Goal: Task Accomplishment & Management: Manage account settings

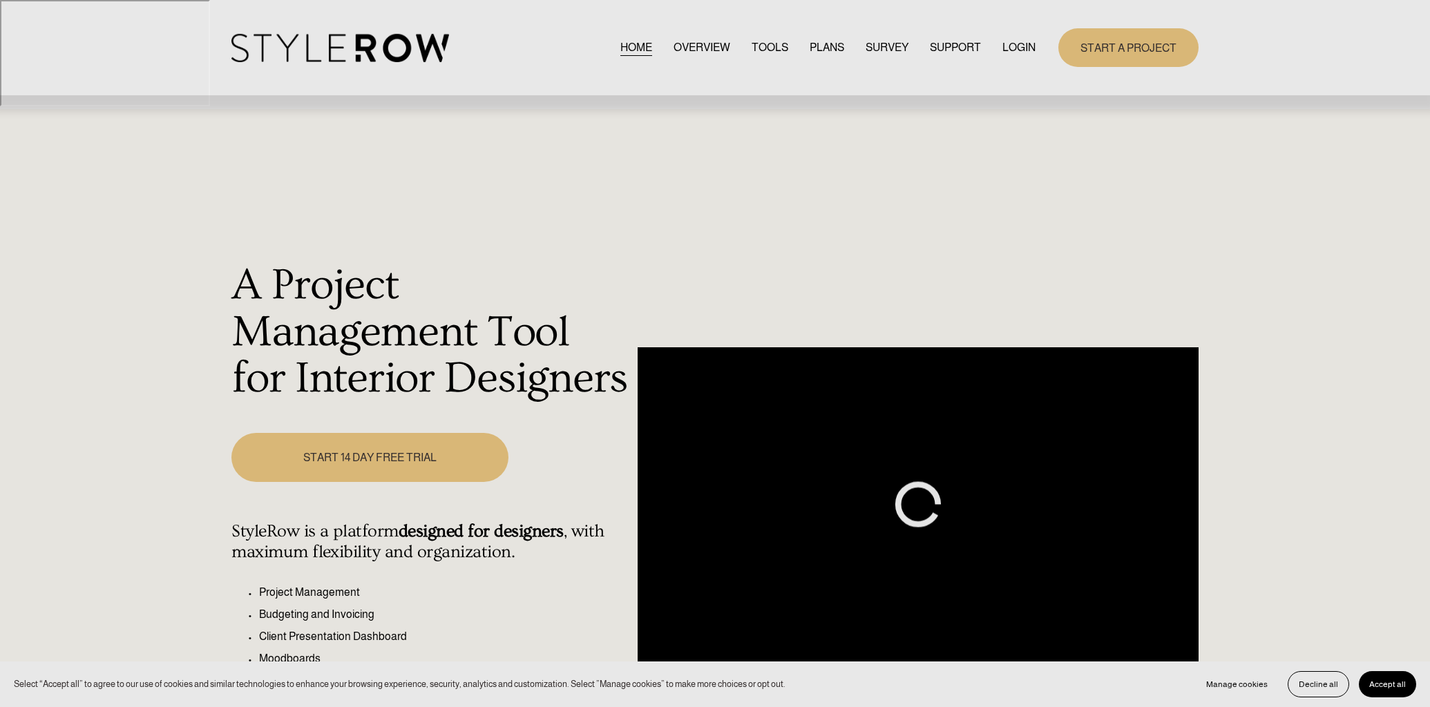
click at [1019, 48] on link "LOGIN" at bounding box center [1018, 47] width 33 height 19
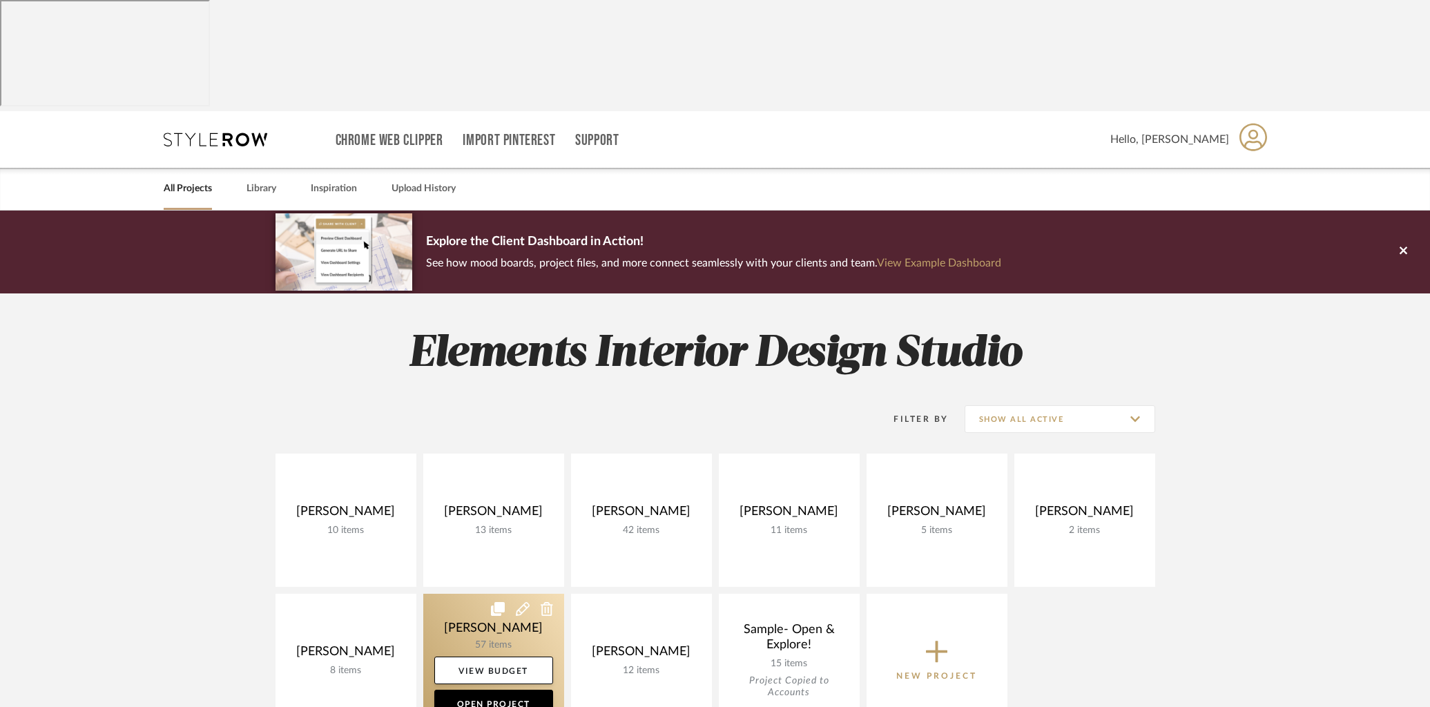
click at [497, 594] on link at bounding box center [493, 660] width 141 height 133
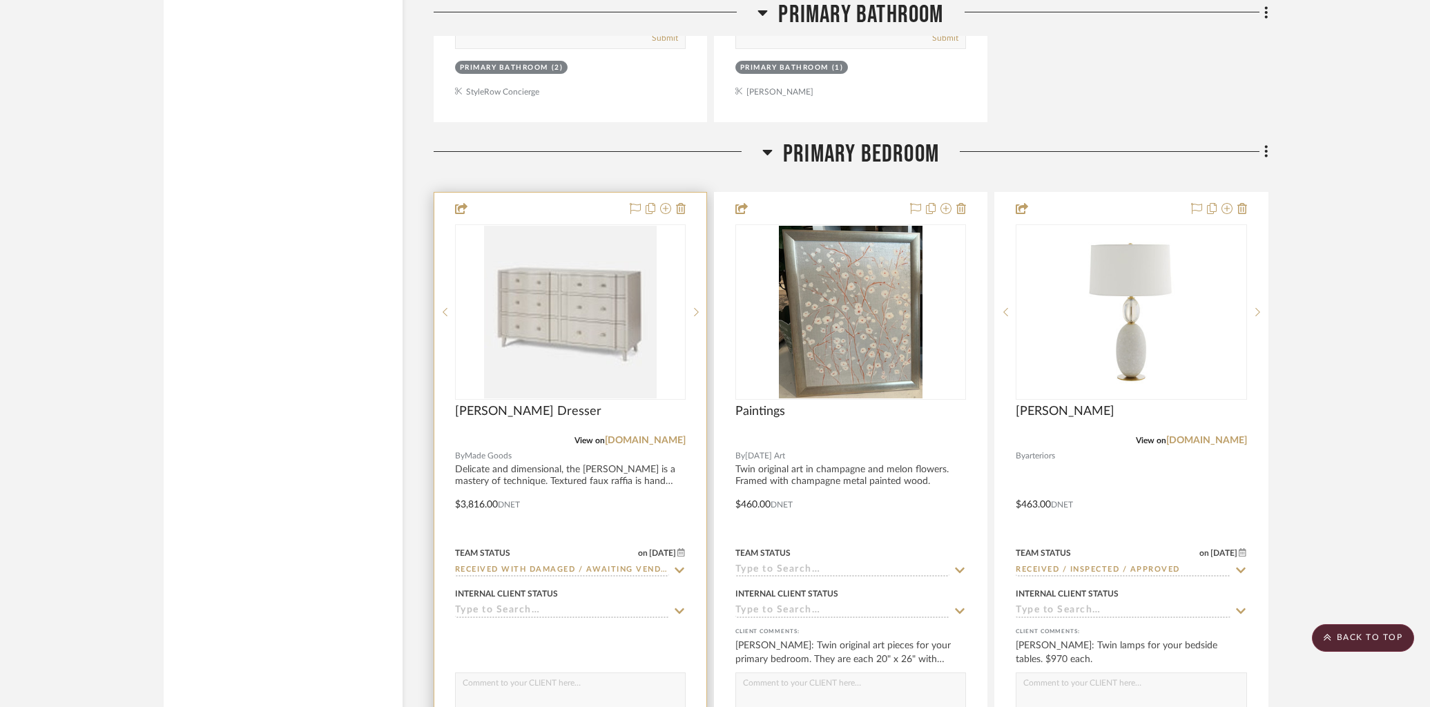
scroll to position [7110, 0]
click at [680, 562] on icon at bounding box center [679, 567] width 12 height 11
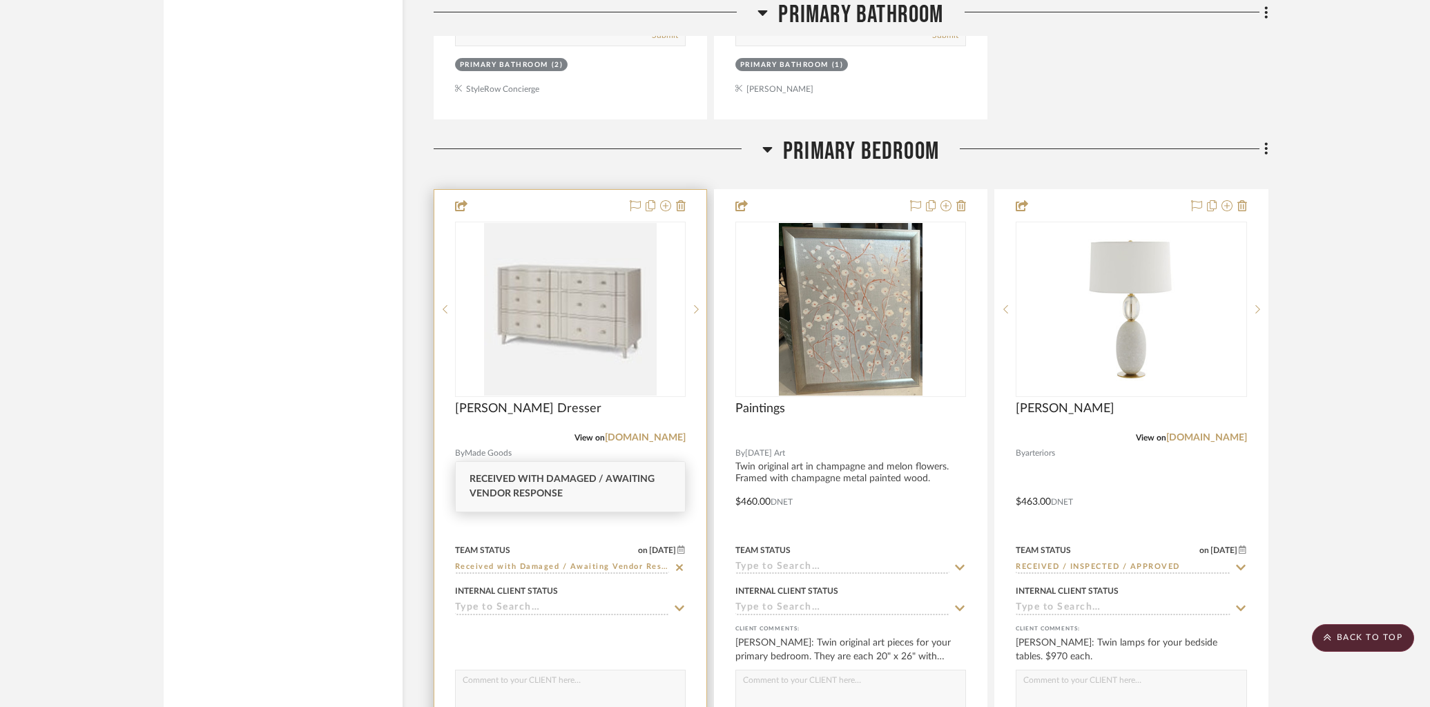
click at [678, 564] on icon at bounding box center [679, 567] width 7 height 7
type input "[DATE]"
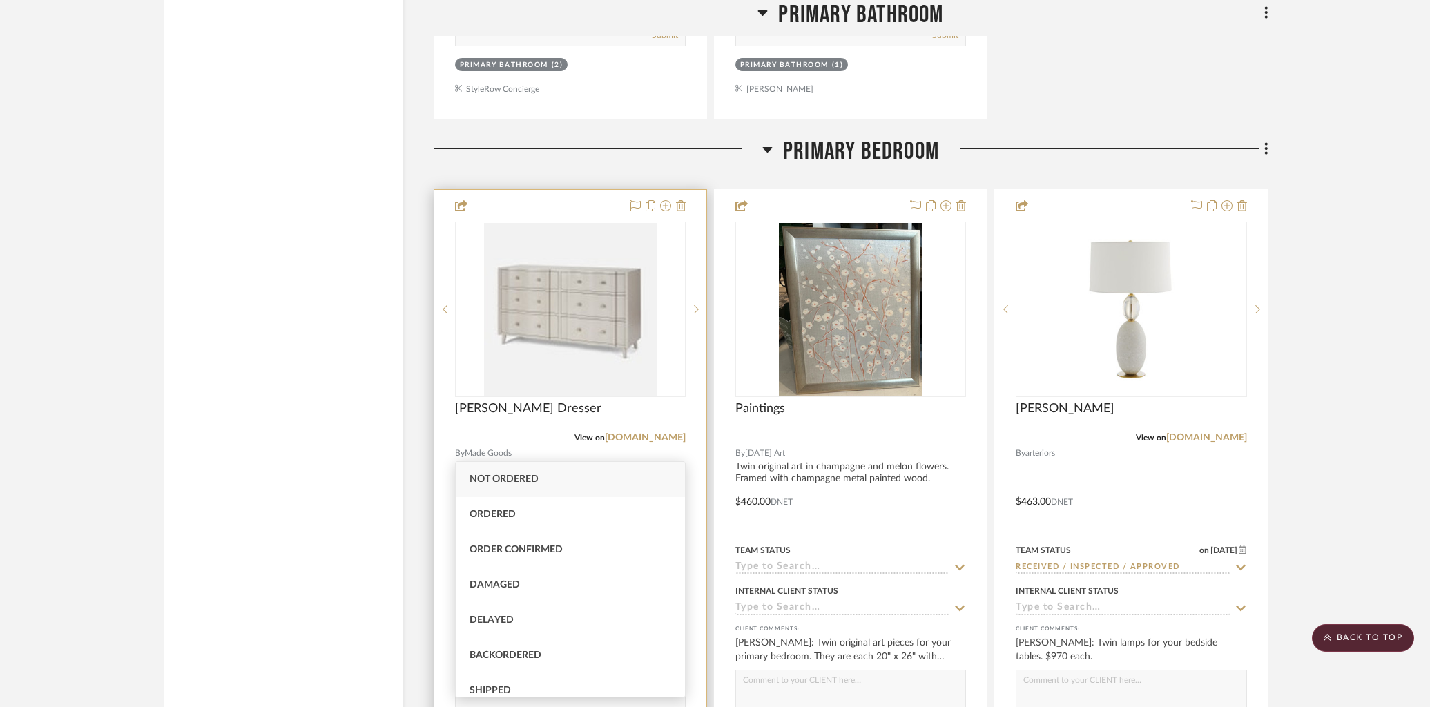
click at [673, 367] on div at bounding box center [570, 492] width 272 height 604
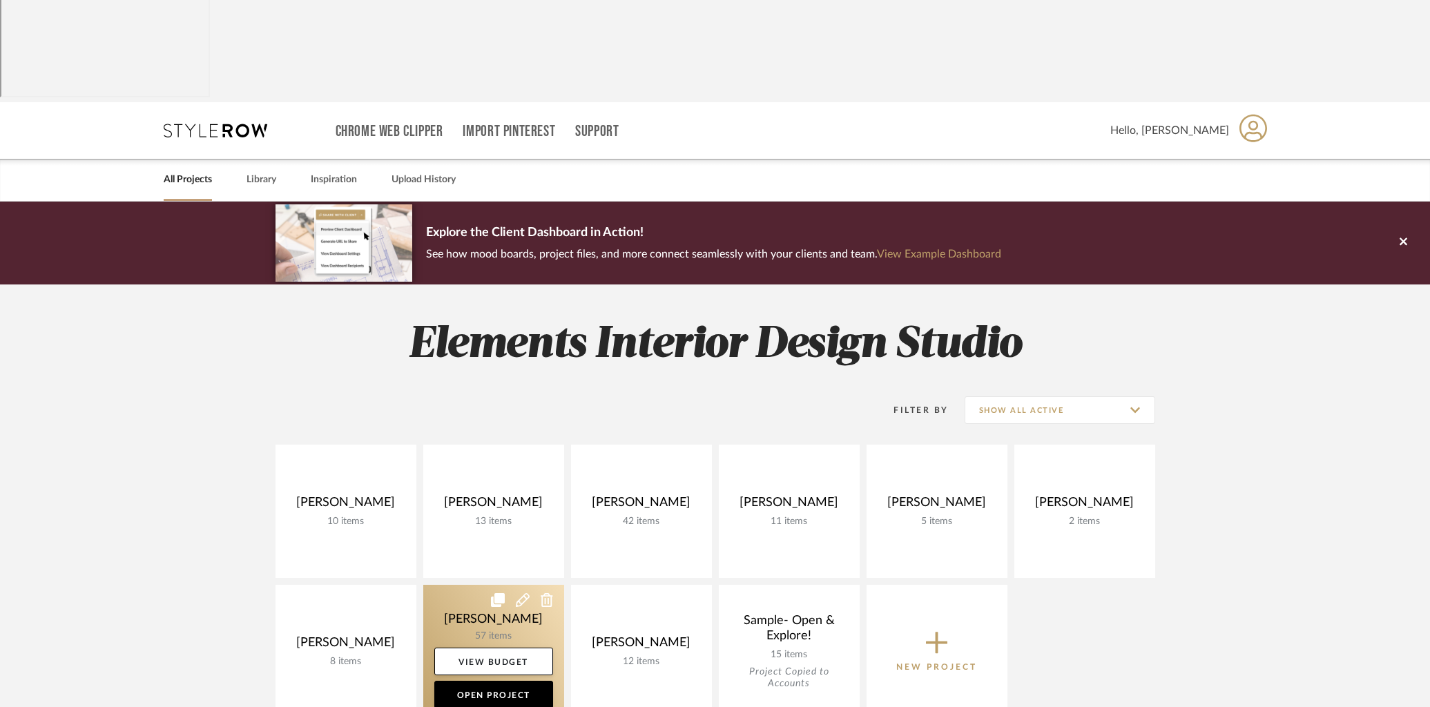
scroll to position [14, 0]
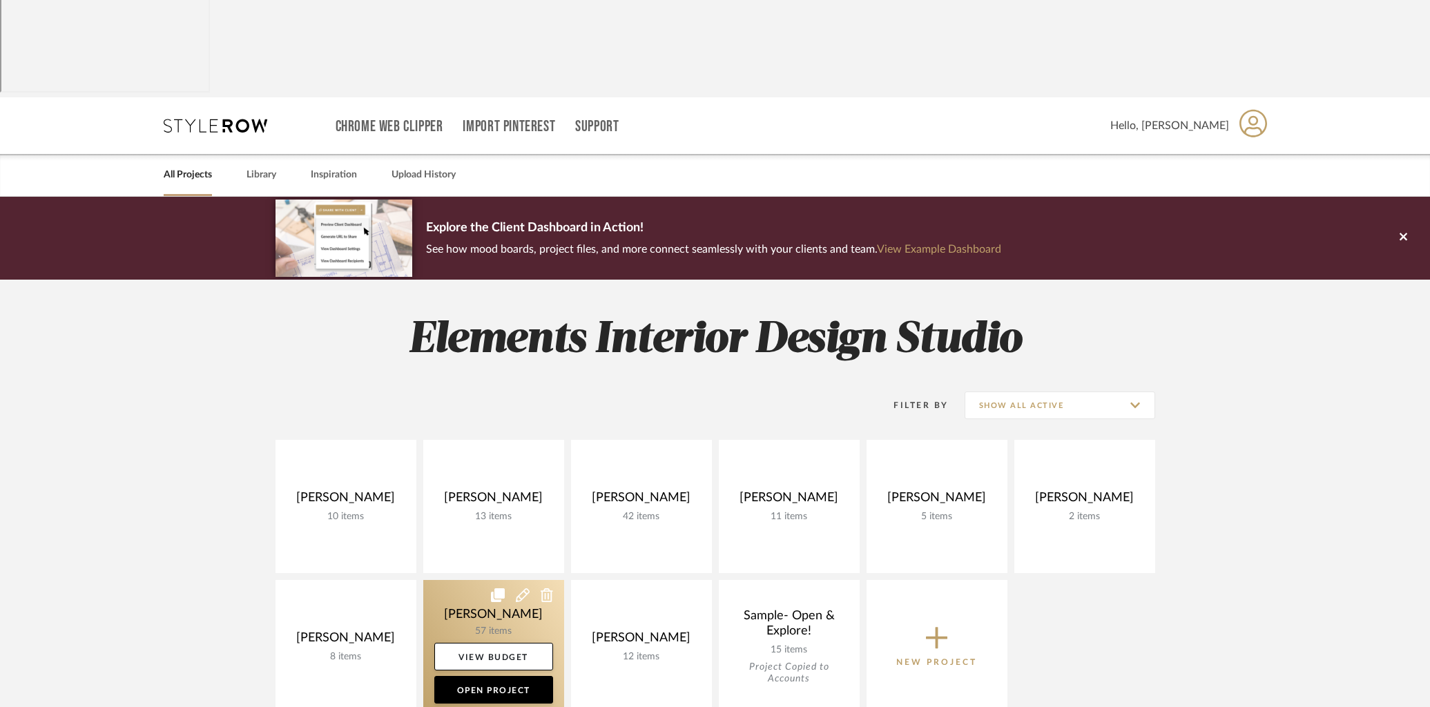
click at [452, 580] on link at bounding box center [493, 646] width 141 height 133
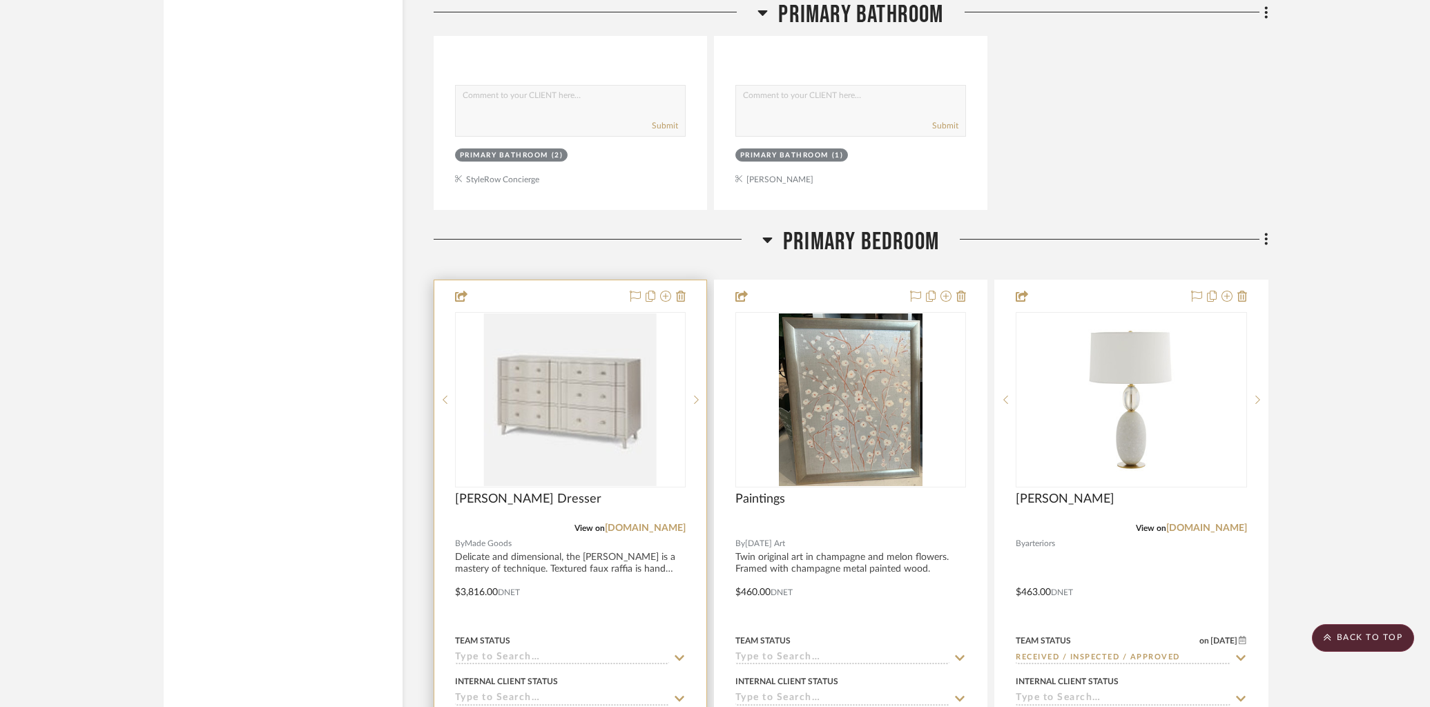
scroll to position [7018, 0]
click at [677, 655] on icon at bounding box center [679, 660] width 12 height 11
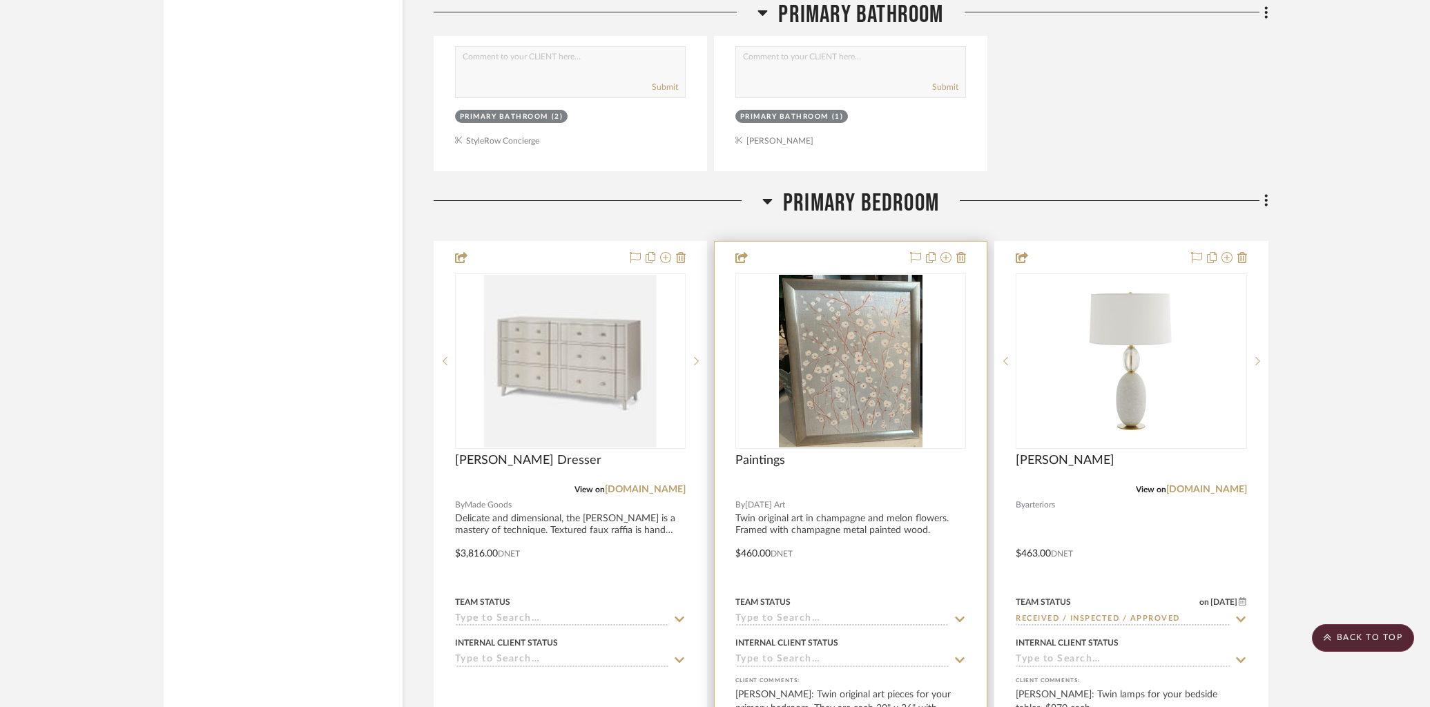
scroll to position [7057, 0]
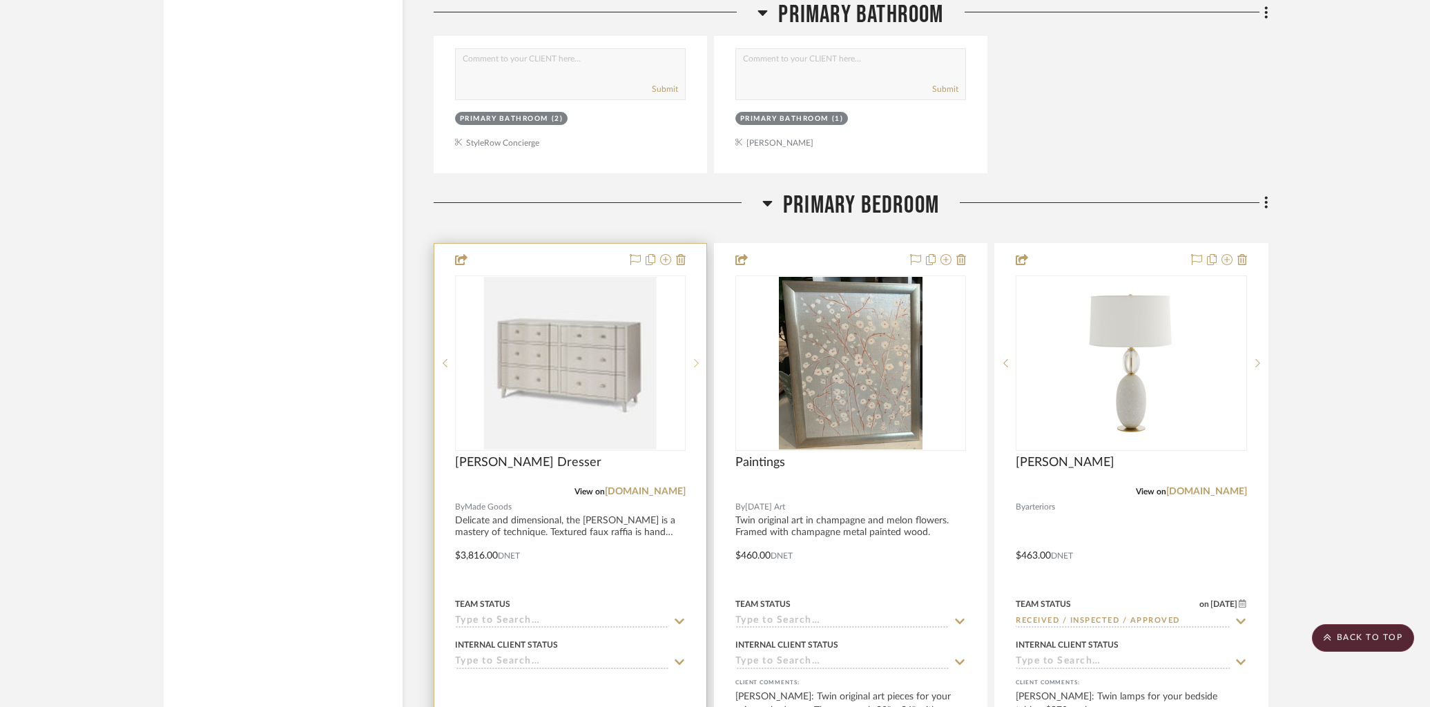
click at [695, 358] on icon at bounding box center [696, 363] width 5 height 10
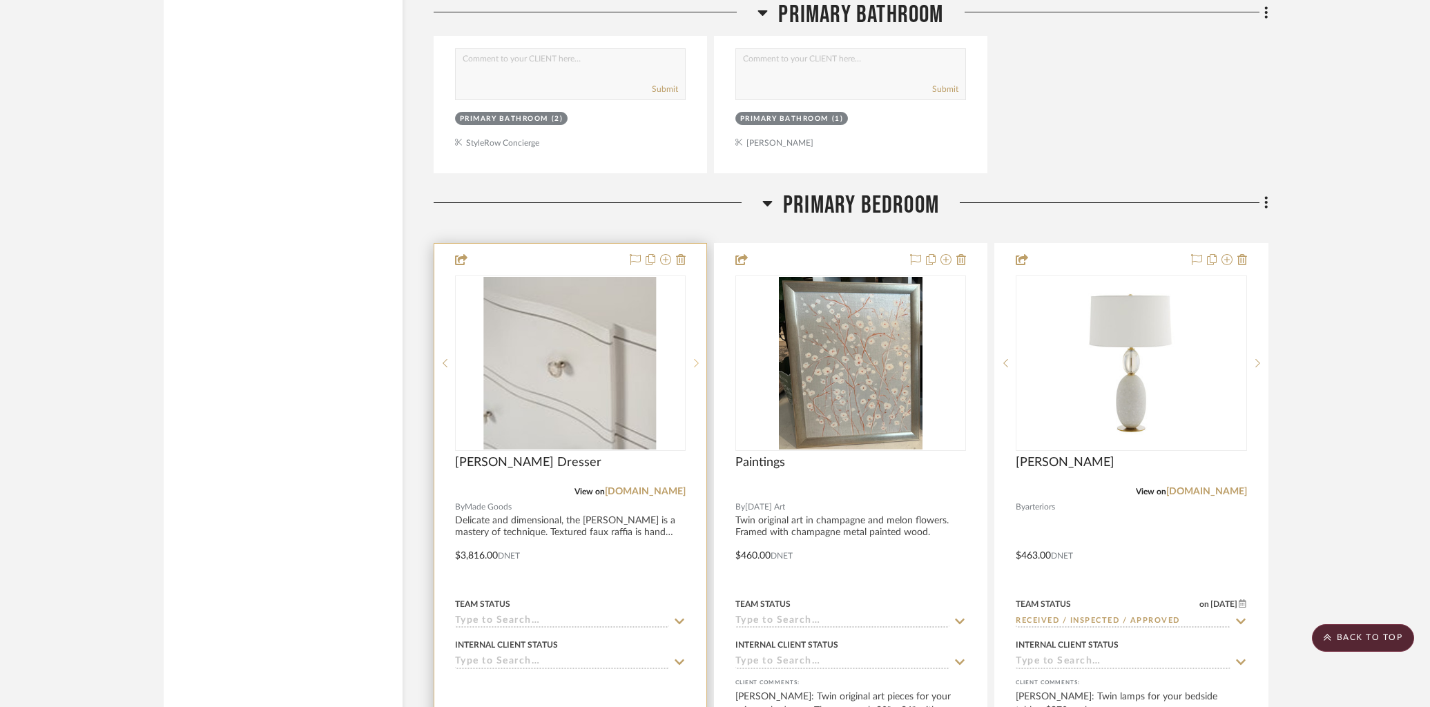
click at [695, 358] on icon at bounding box center [696, 363] width 5 height 10
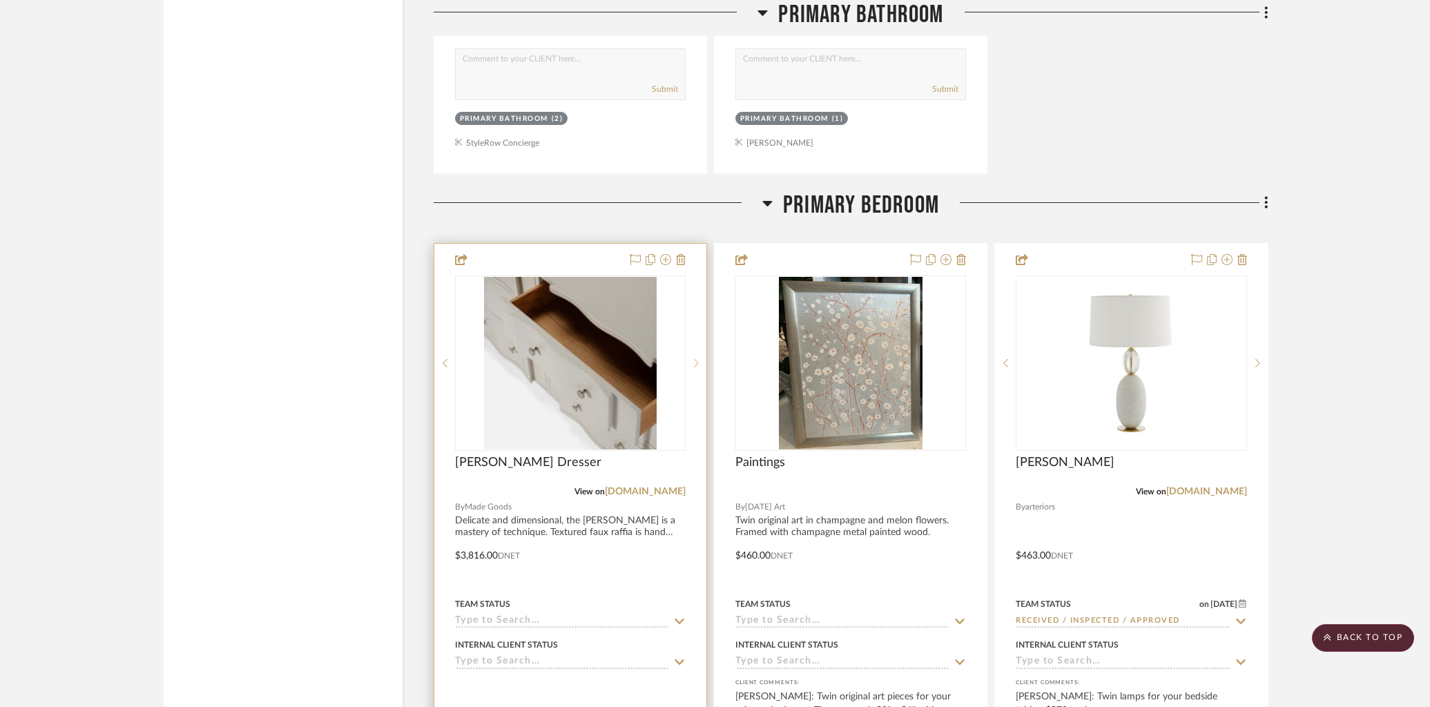
click at [695, 358] on icon at bounding box center [696, 363] width 5 height 10
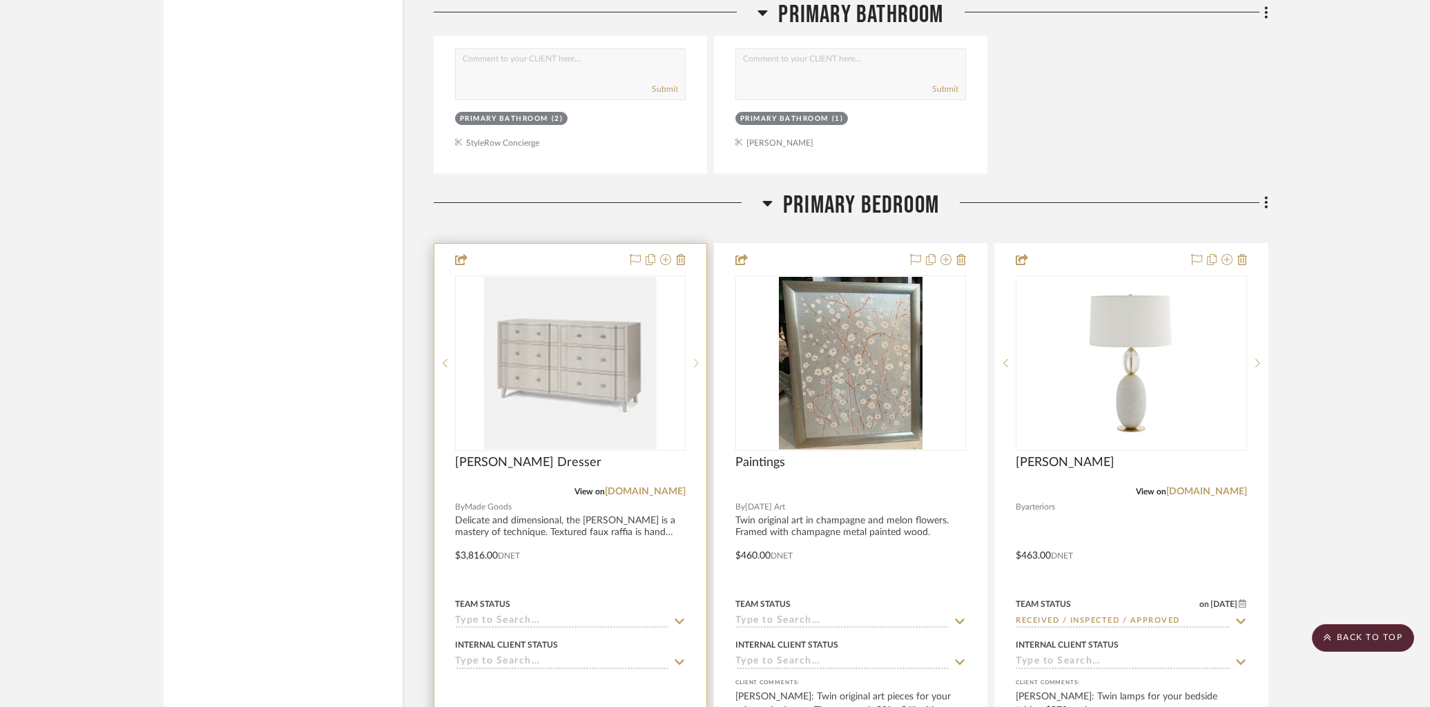
click at [695, 358] on icon at bounding box center [696, 363] width 5 height 10
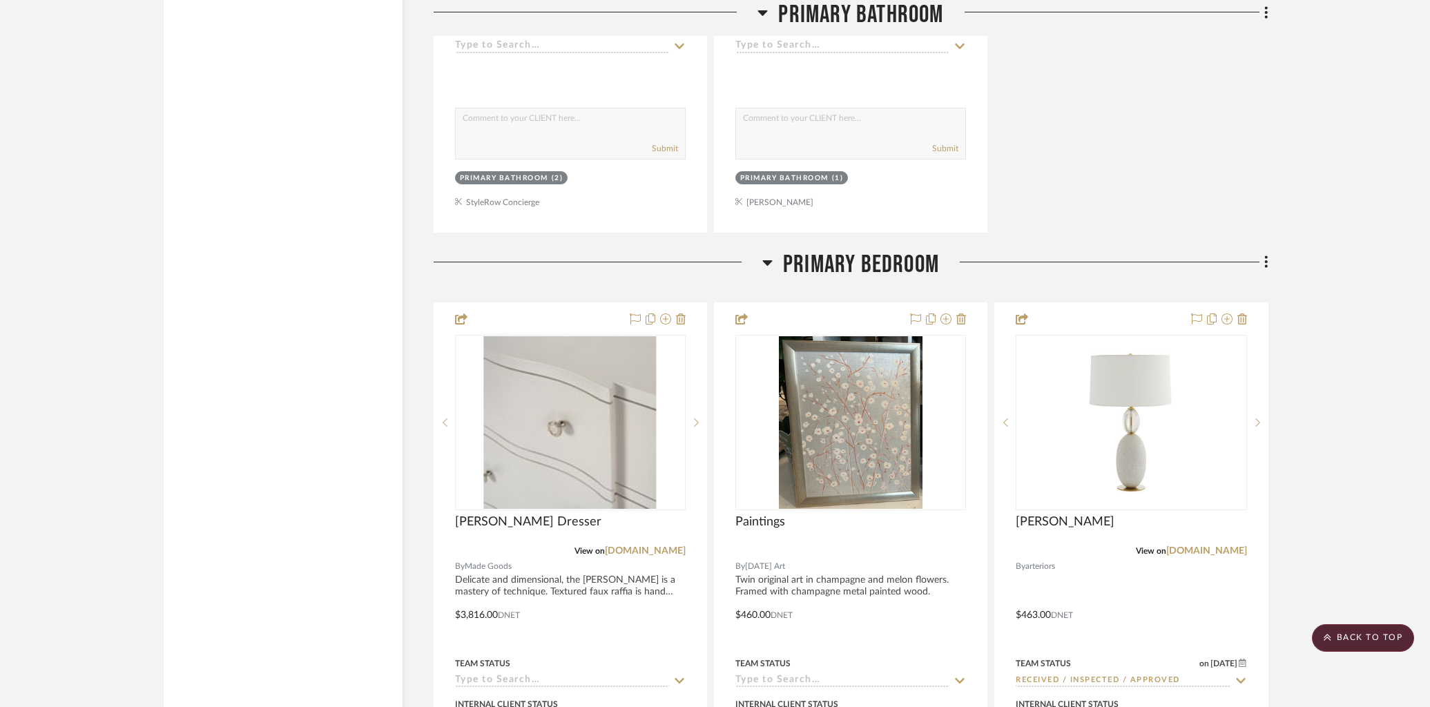
scroll to position [6999, 0]
